Goal: Task Accomplishment & Management: Manage account settings

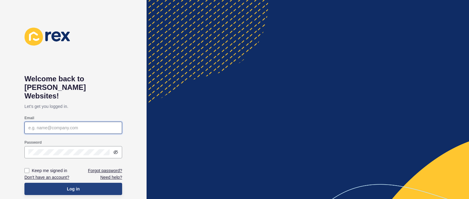
type input "[PERSON_NAME][EMAIL_ADDRESS][DOMAIN_NAME]"
click at [84, 183] on button "Log in" at bounding box center [73, 189] width 98 height 12
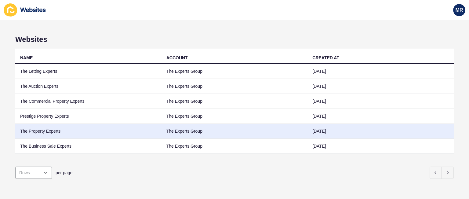
click at [43, 132] on td "The Property Experts" at bounding box center [88, 131] width 146 height 15
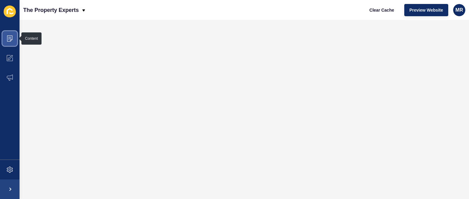
click at [15, 43] on span at bounding box center [10, 39] width 20 height 20
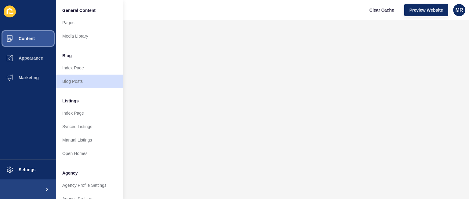
scroll to position [164, 0]
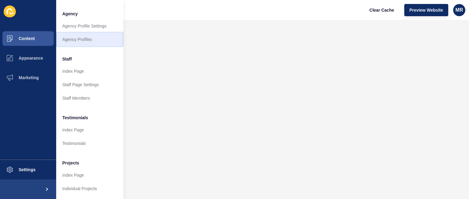
click at [103, 33] on link "Agency Profiles" at bounding box center [89, 39] width 67 height 13
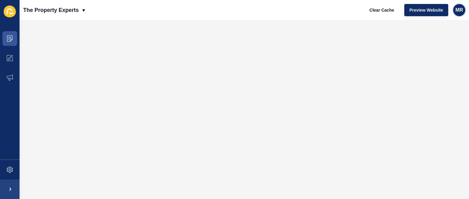
click at [457, 13] on span "MR" at bounding box center [459, 10] width 8 height 6
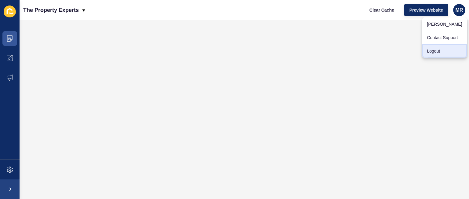
click at [430, 53] on link "Logout" at bounding box center [444, 50] width 45 height 13
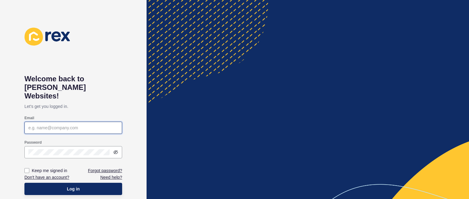
type input "[PERSON_NAME][EMAIL_ADDRESS][DOMAIN_NAME]"
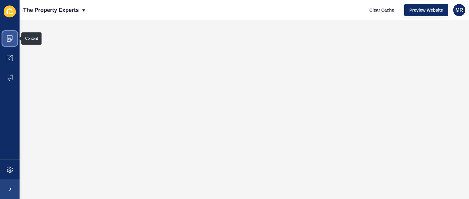
click at [12, 34] on span at bounding box center [10, 39] width 20 height 20
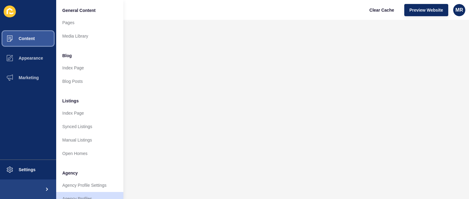
scroll to position [164, 0]
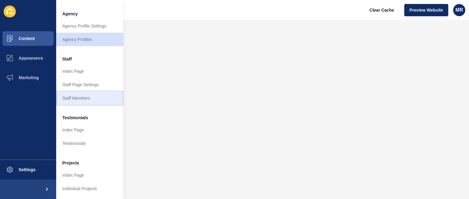
click at [83, 91] on link "Staff Members" at bounding box center [89, 97] width 67 height 13
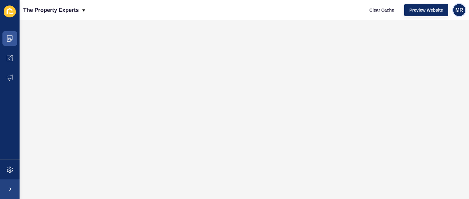
click at [463, 7] on div "MR" at bounding box center [459, 10] width 12 height 12
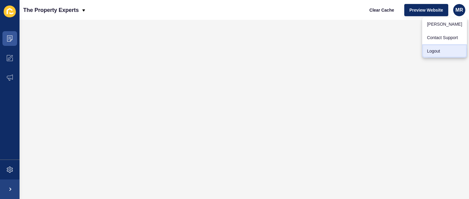
click at [441, 51] on link "Logout" at bounding box center [444, 50] width 45 height 13
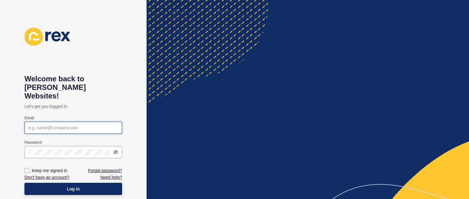
type input "[PERSON_NAME][EMAIL_ADDRESS][DOMAIN_NAME]"
